Goal: Transaction & Acquisition: Download file/media

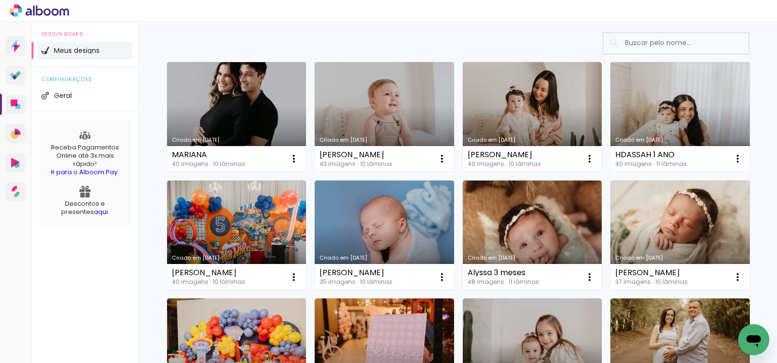
scroll to position [61, 0]
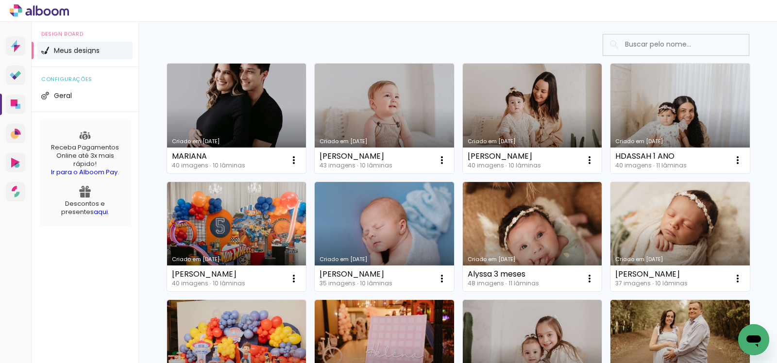
click at [256, 85] on link "Criado em [DATE]" at bounding box center [236, 119] width 139 height 110
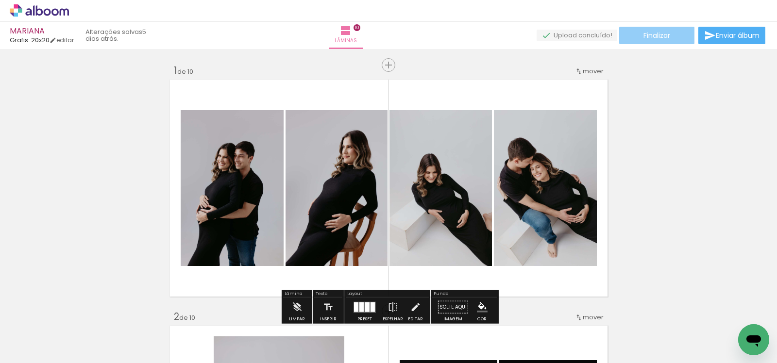
click at [657, 32] on span "Finalizar" at bounding box center [656, 35] width 27 height 7
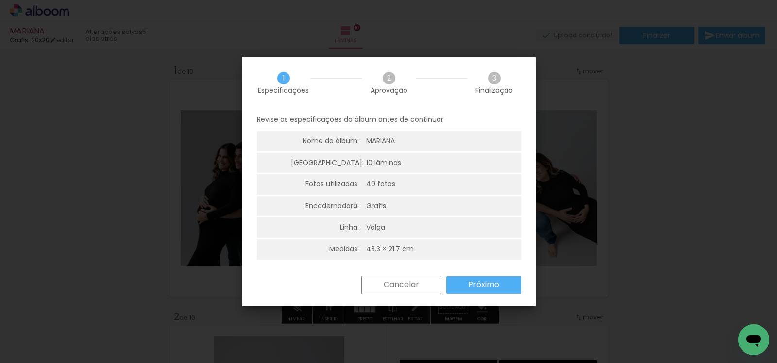
click at [481, 291] on paper-button "Próximo" at bounding box center [483, 284] width 75 height 17
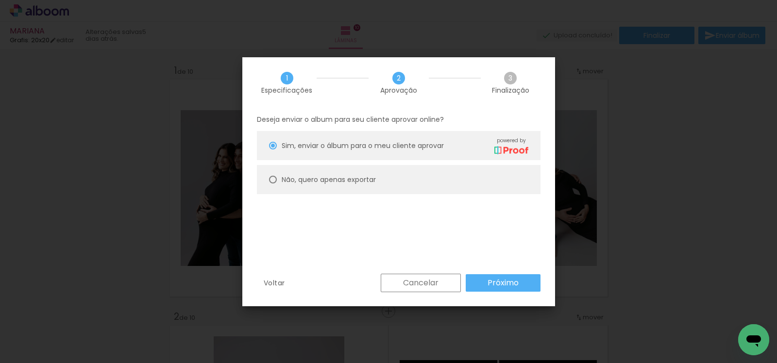
click at [379, 172] on paper-radio-button "Não, quero apenas exportar" at bounding box center [399, 179] width 284 height 29
type paper-radio-button "on"
click at [0, 0] on slot "Próximo" at bounding box center [0, 0] width 0 height 0
type input "Alta, 300 DPI"
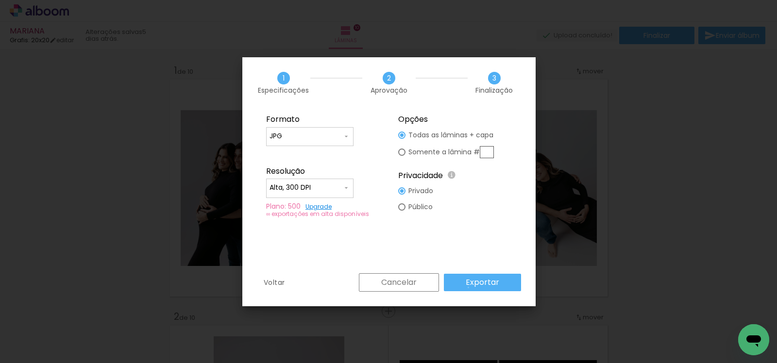
click at [469, 287] on paper-button "Exportar" at bounding box center [482, 282] width 77 height 17
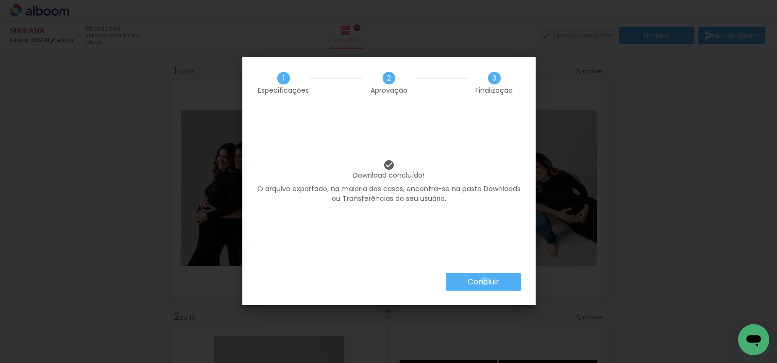
click at [0, 0] on slot "Concluir" at bounding box center [0, 0] width 0 height 0
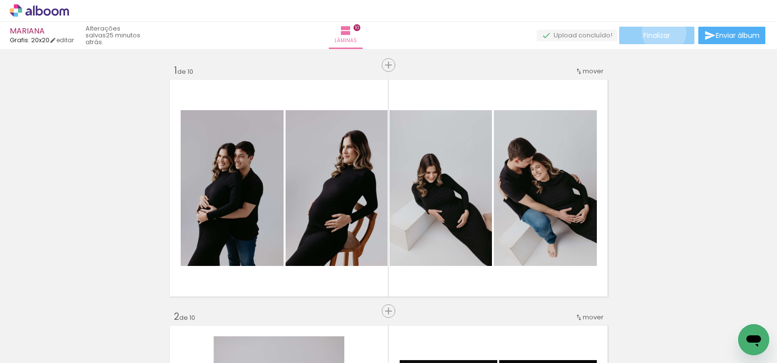
click at [660, 32] on span "Finalizar" at bounding box center [656, 35] width 27 height 7
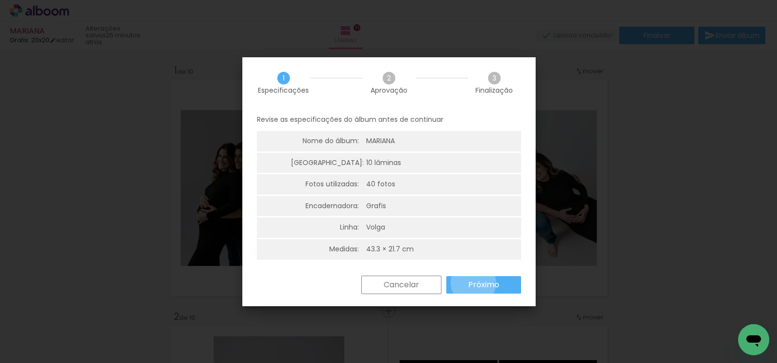
click at [0, 0] on slot "Próximo" at bounding box center [0, 0] width 0 height 0
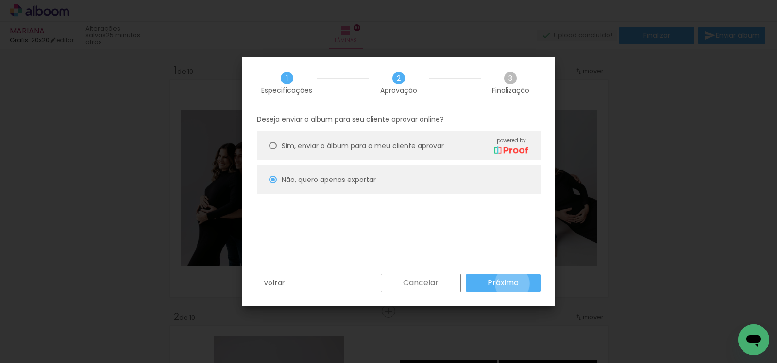
click at [0, 0] on slot "Próximo" at bounding box center [0, 0] width 0 height 0
type input "Alta, 300 DPI"
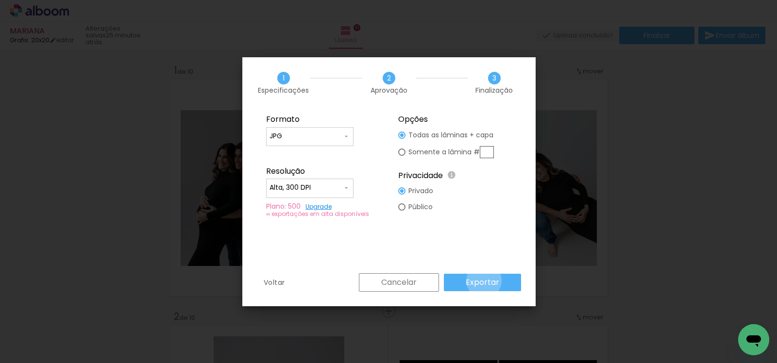
click at [0, 0] on slot "Exportar" at bounding box center [0, 0] width 0 height 0
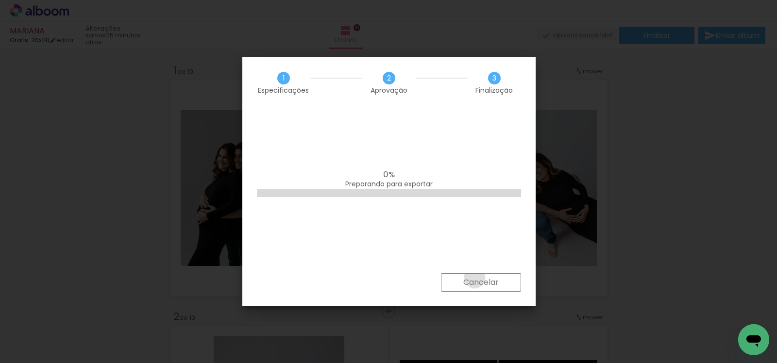
click at [0, 0] on slot "Cancelar" at bounding box center [0, 0] width 0 height 0
